Goal: Transaction & Acquisition: Purchase product/service

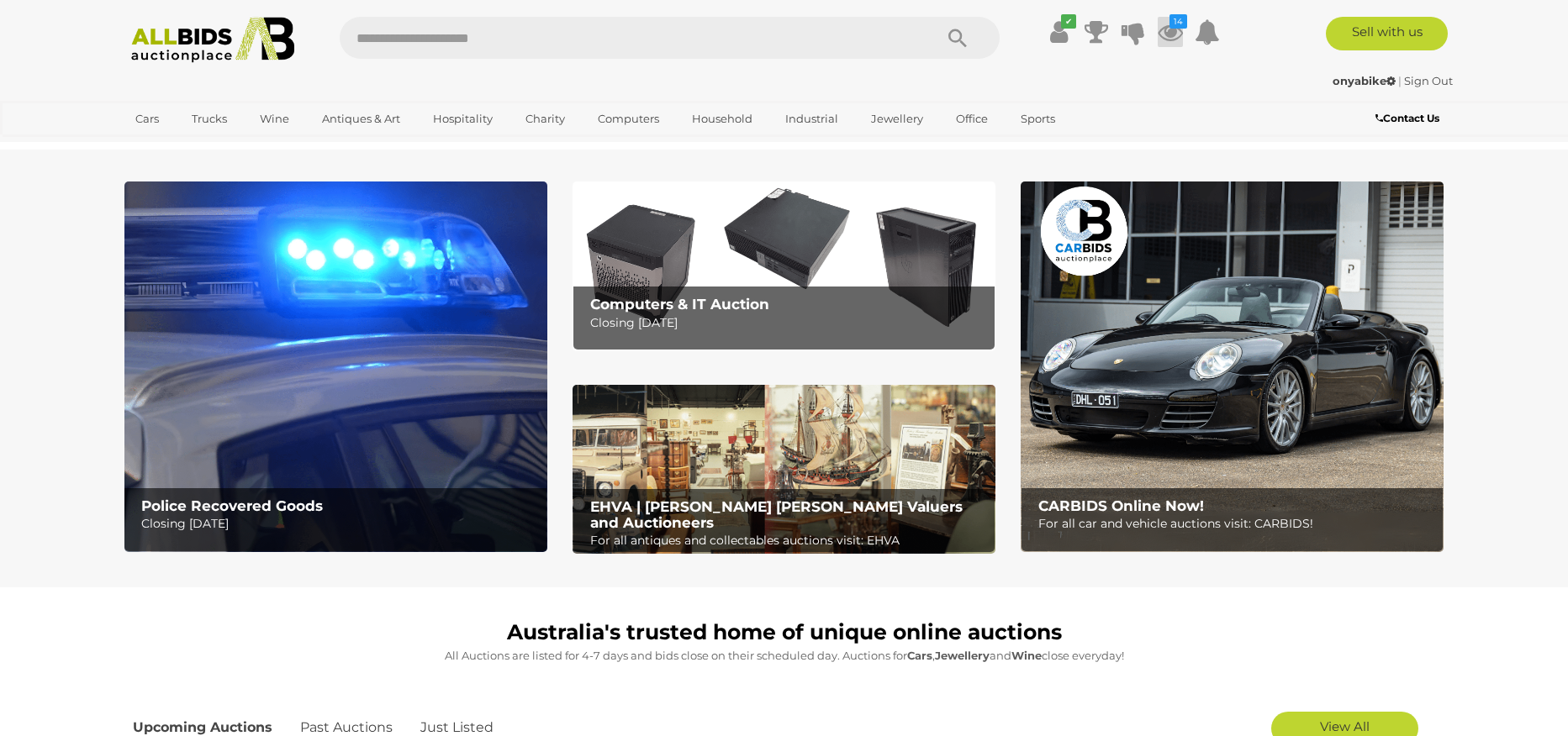
click at [1161, 35] on icon at bounding box center [1169, 32] width 25 height 30
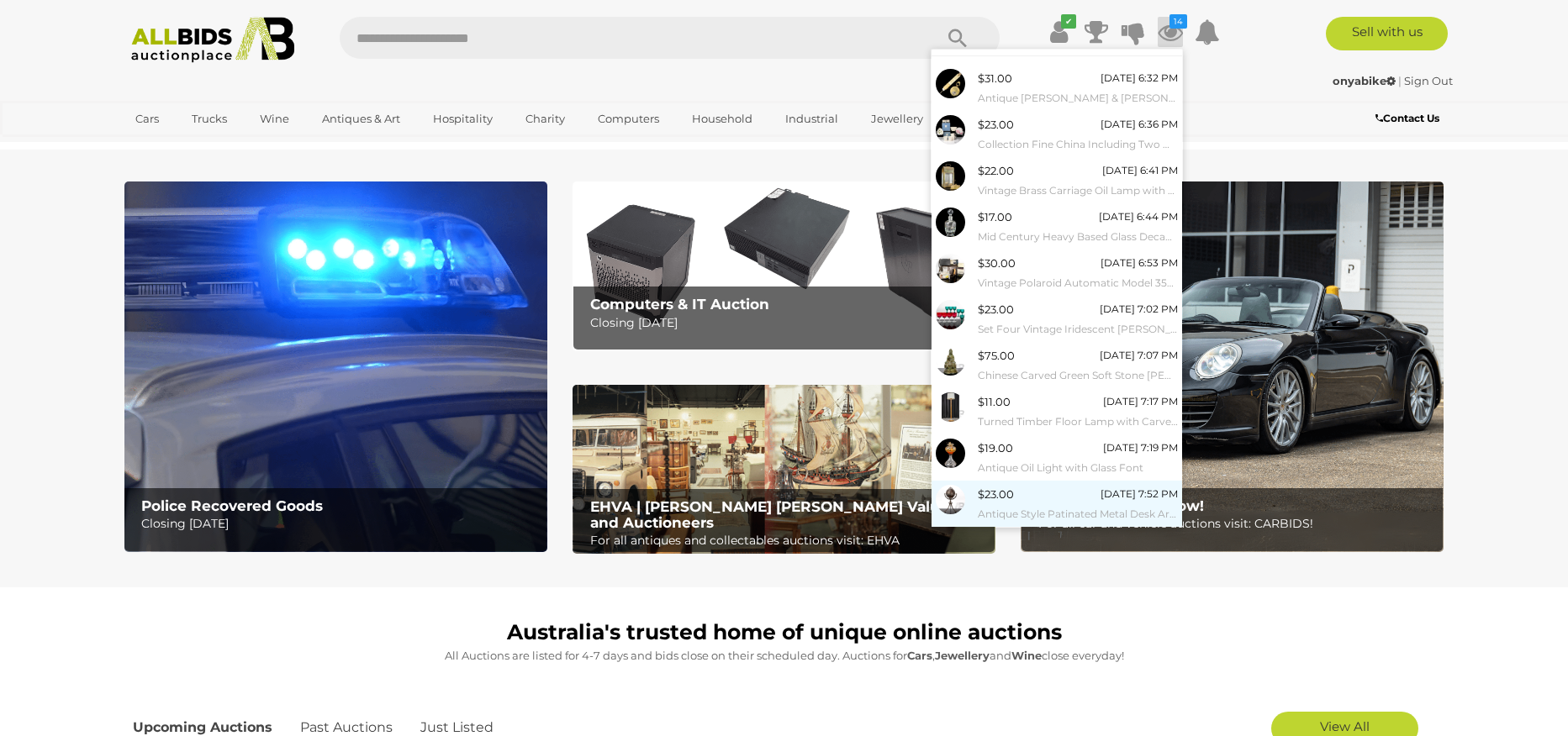
scroll to position [58, 0]
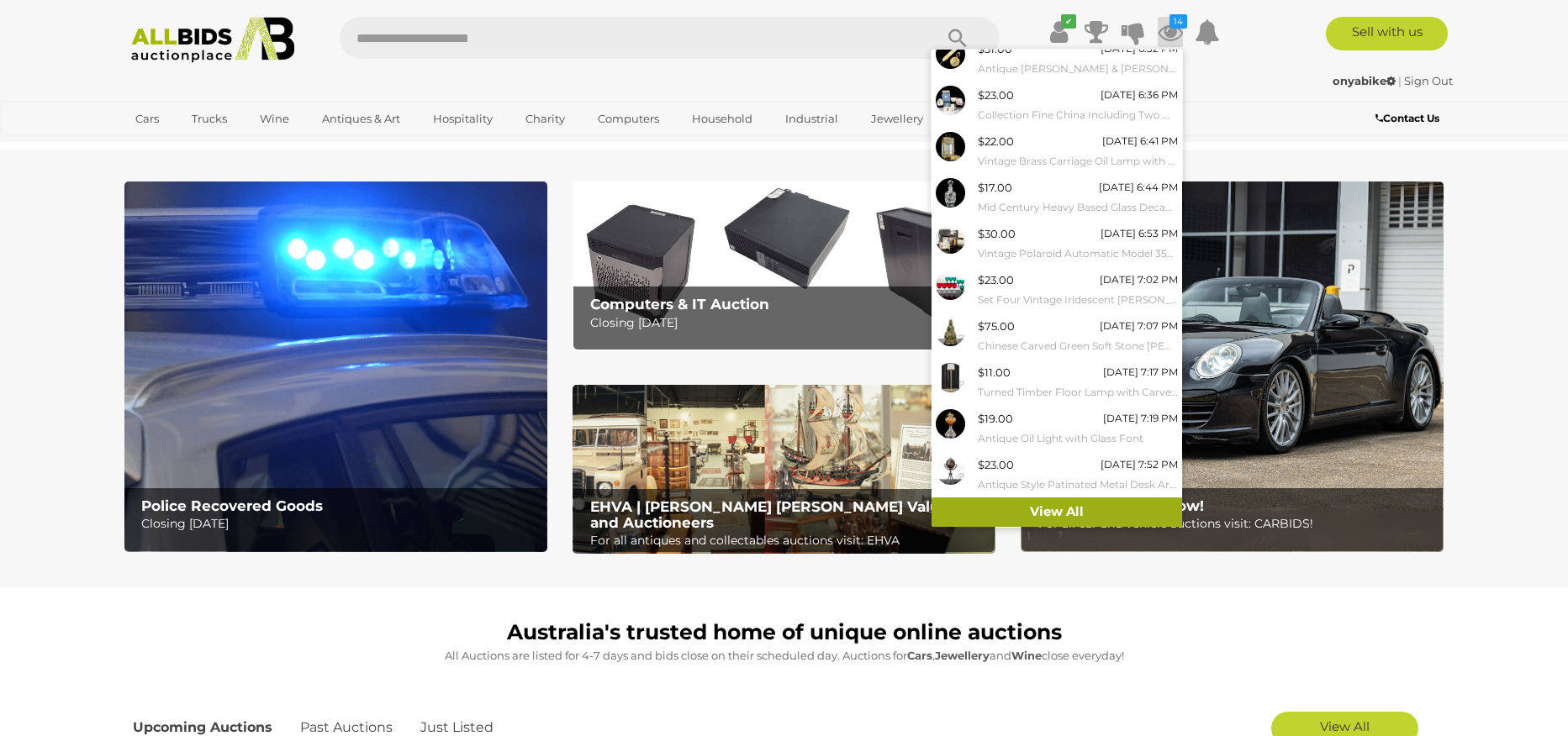
click at [1043, 504] on link "View All" at bounding box center [1057, 512] width 250 height 30
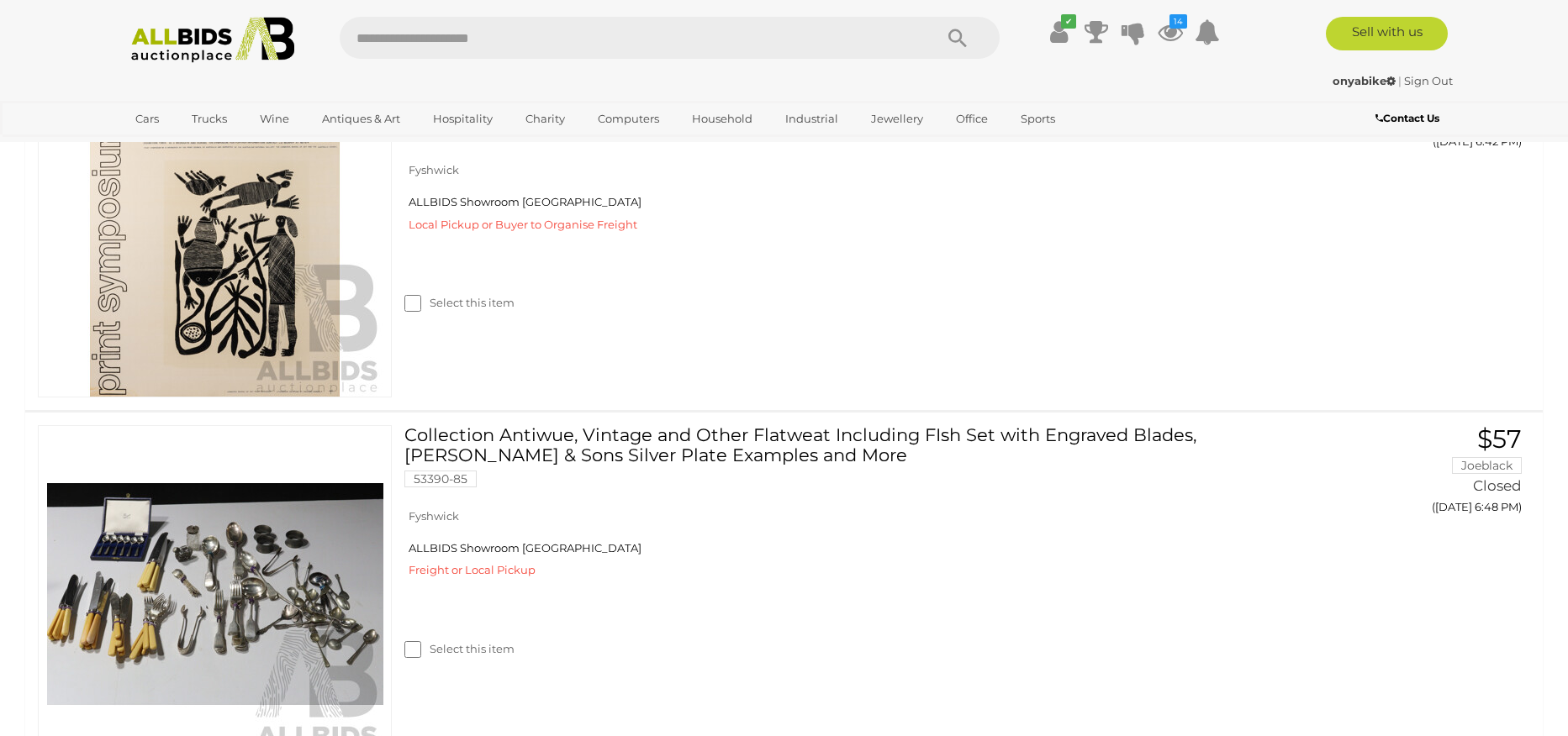
scroll to position [3762, 0]
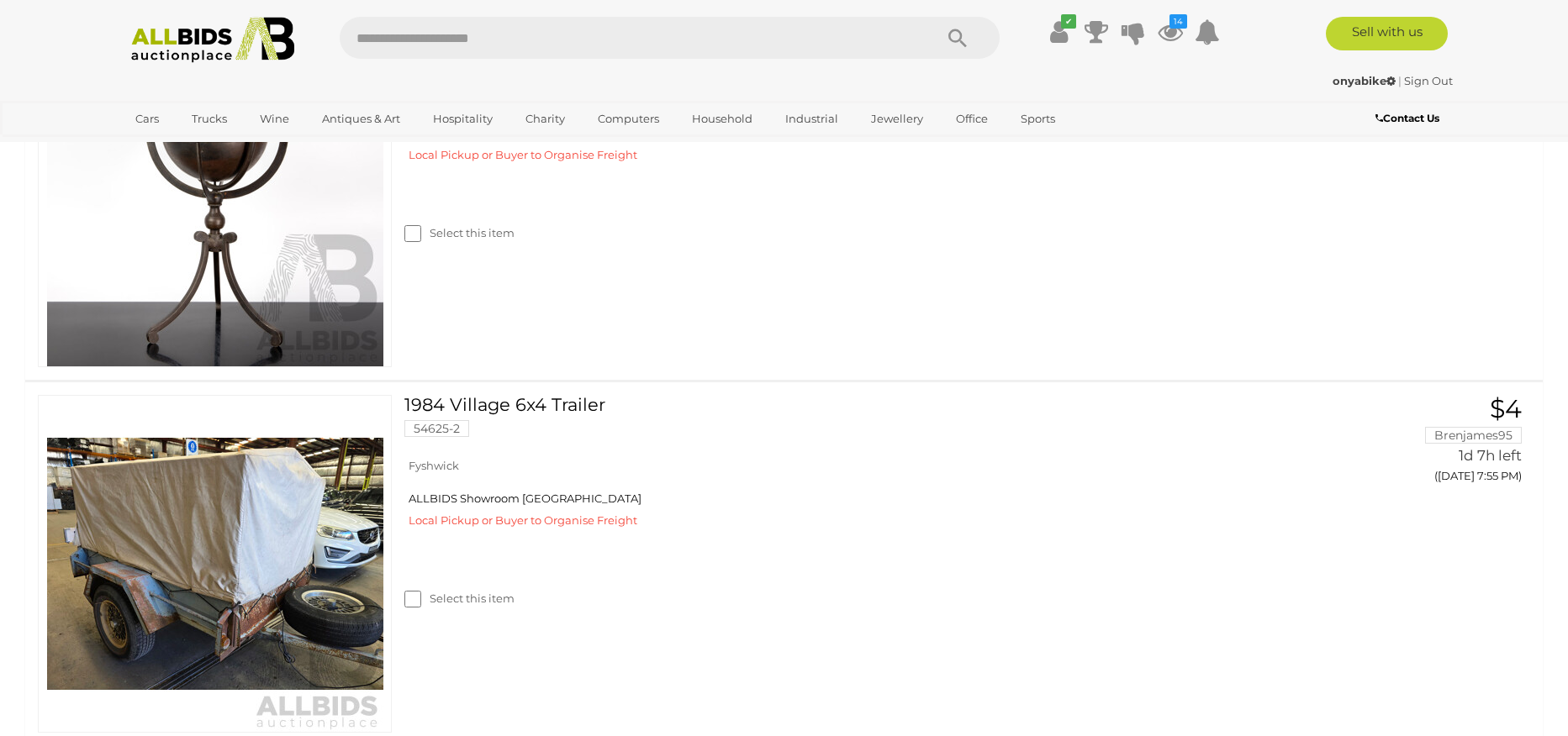
click at [952, 35] on icon "Search" at bounding box center [958, 38] width 19 height 25
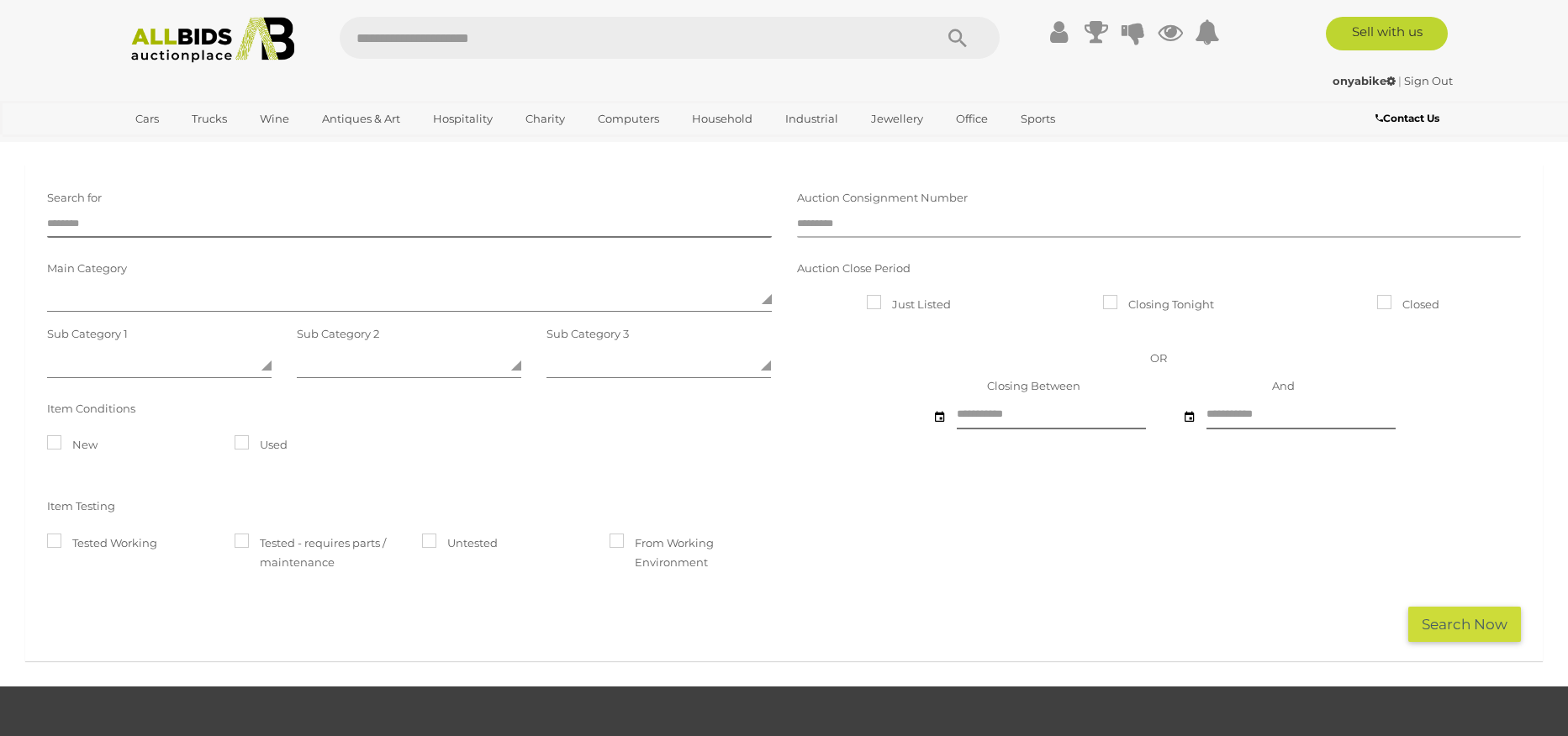
click at [837, 220] on input "text" at bounding box center [1159, 225] width 724 height 25
type input "*****"
click button "Search Now" at bounding box center [1463, 624] width 113 height 36
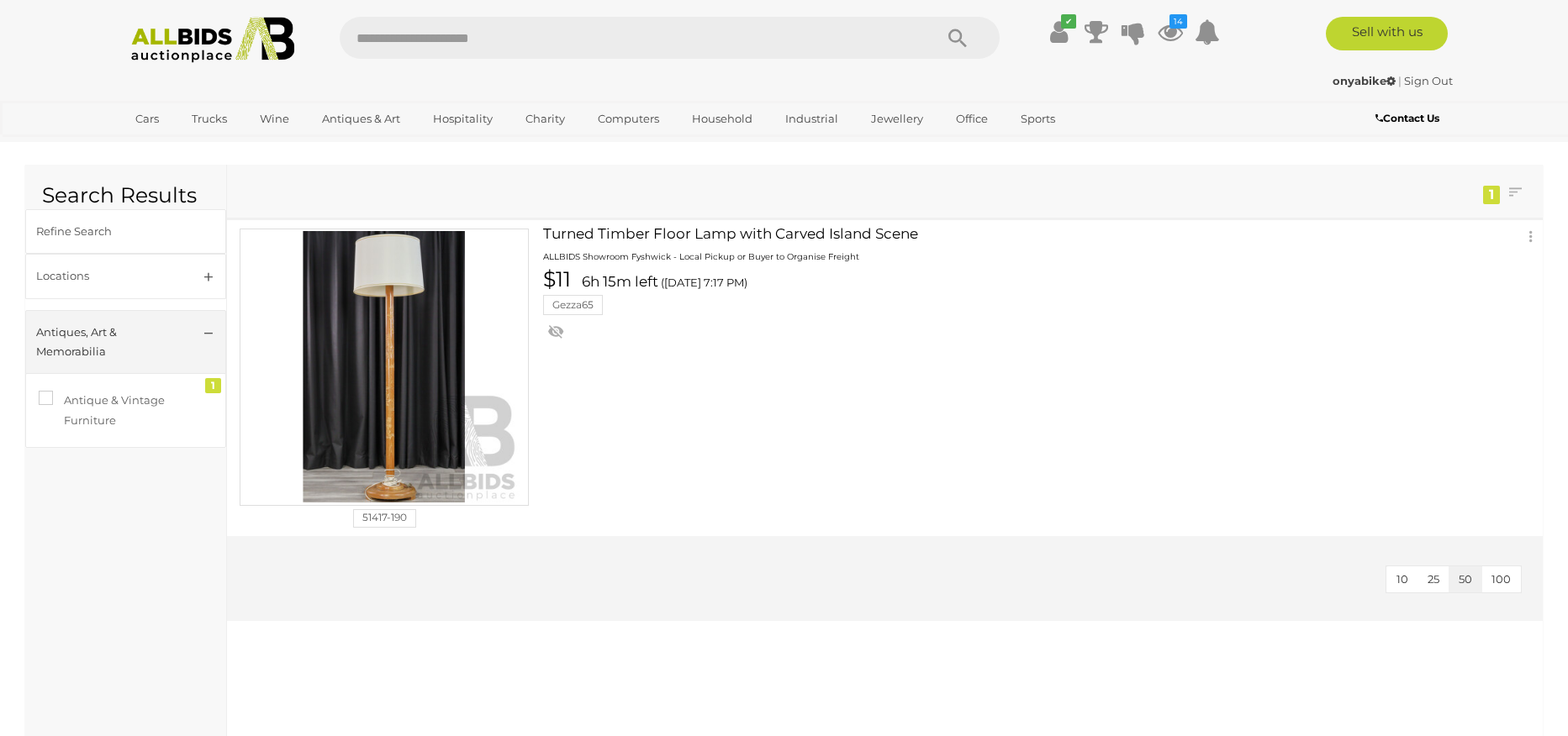
click at [196, 28] on img at bounding box center [213, 40] width 182 height 47
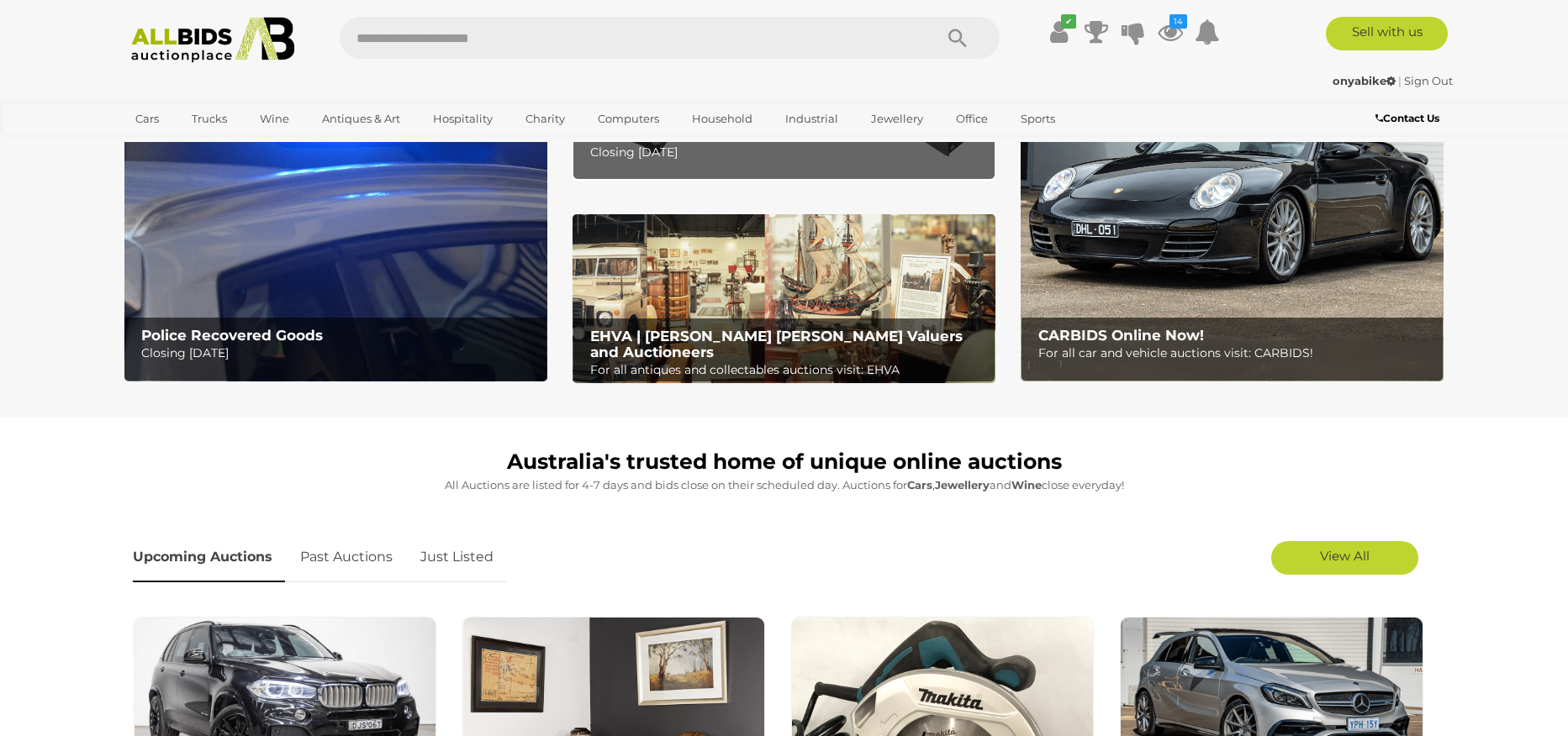
scroll to position [357, 0]
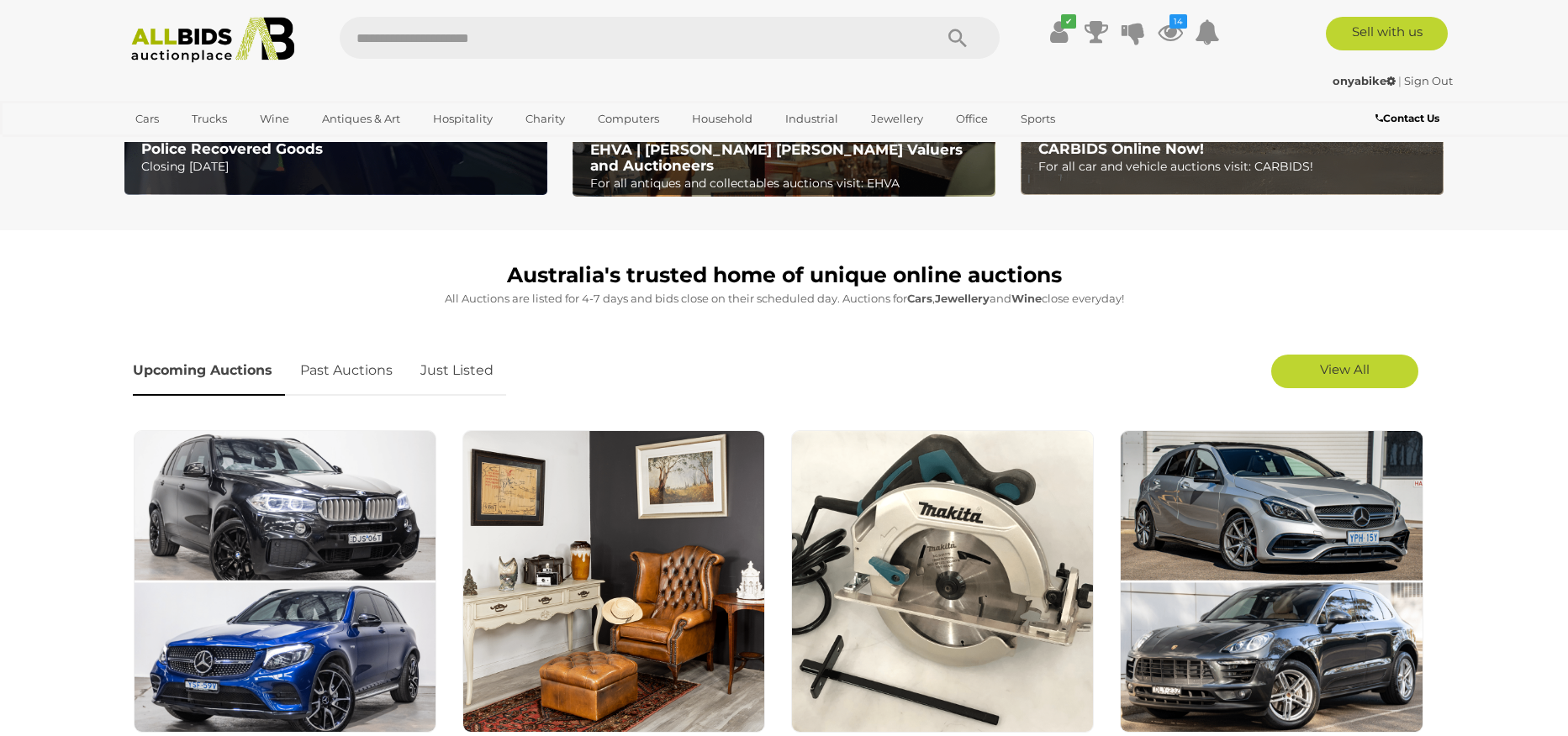
click at [460, 369] on link "Just Listed" at bounding box center [456, 370] width 98 height 49
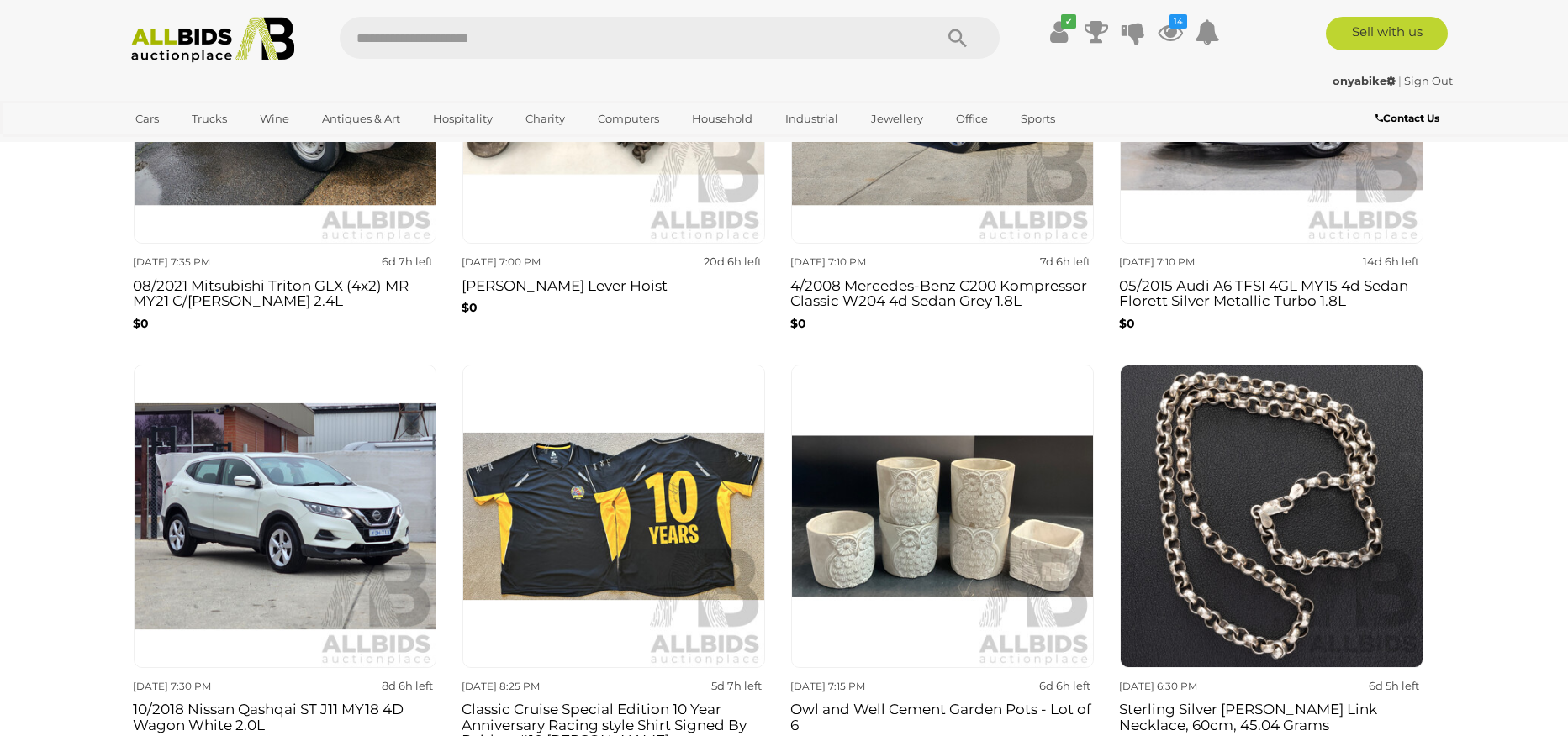
scroll to position [335, 0]
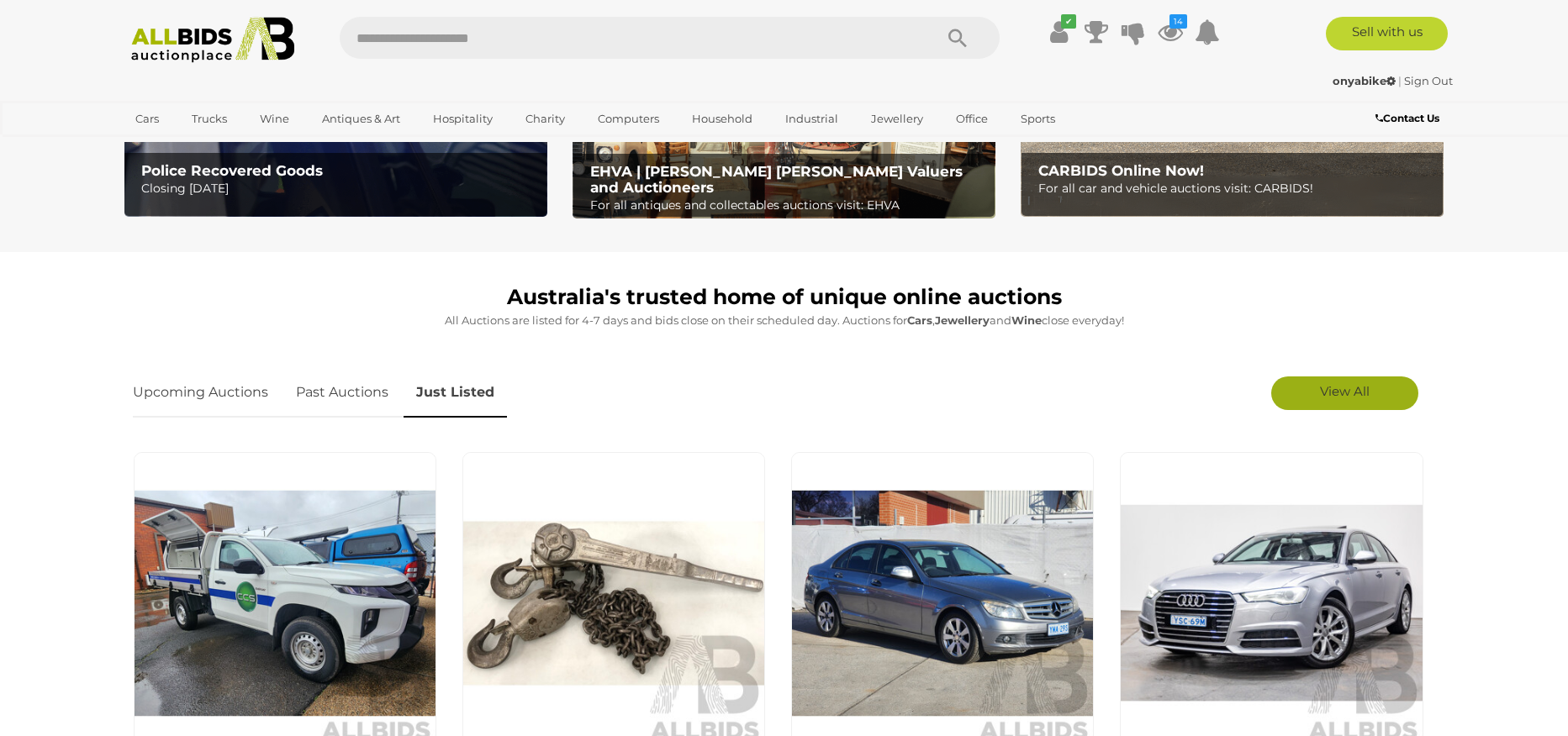
click at [1323, 400] on link "View All" at bounding box center [1345, 393] width 147 height 34
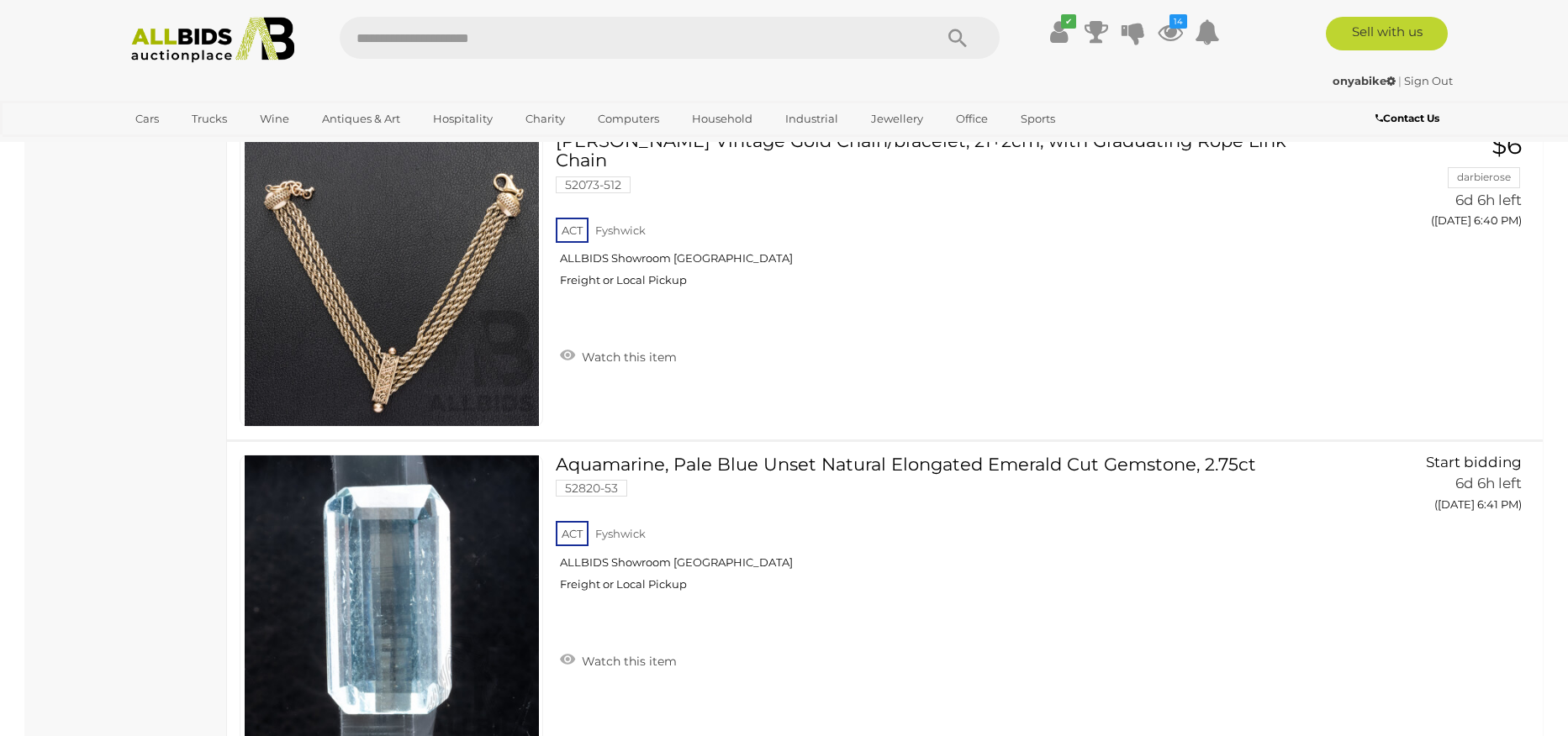
scroll to position [5478, 0]
